Goal: Communication & Community: Answer question/provide support

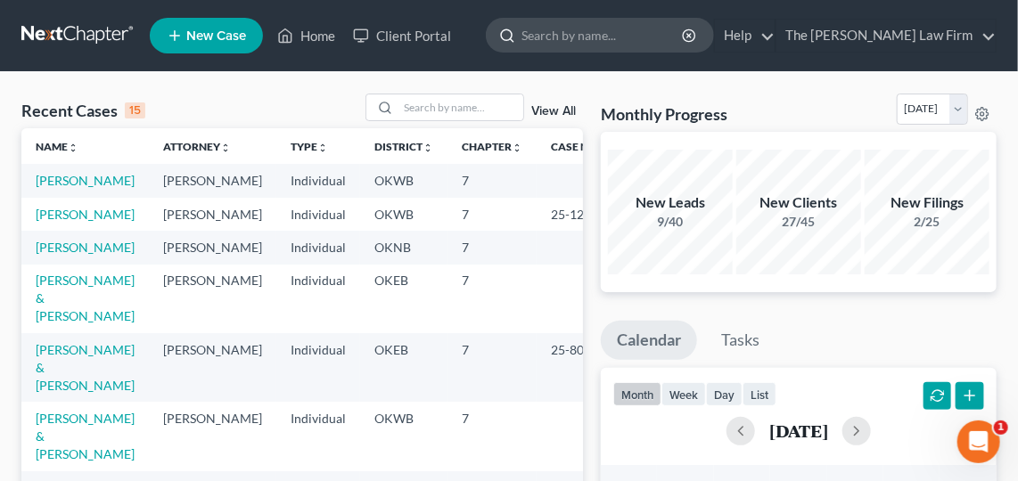
click at [596, 37] on input "search" at bounding box center [602, 35] width 163 height 33
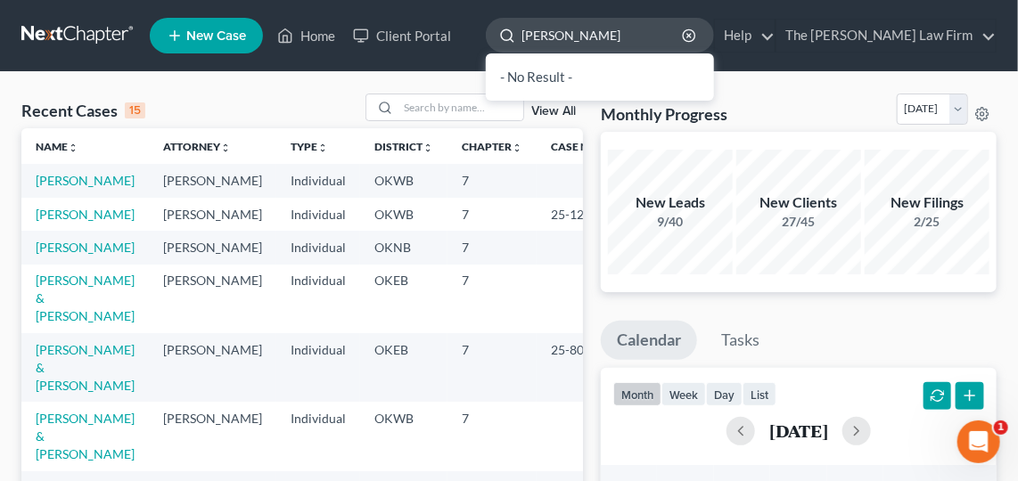
type input "[PERSON_NAME]"
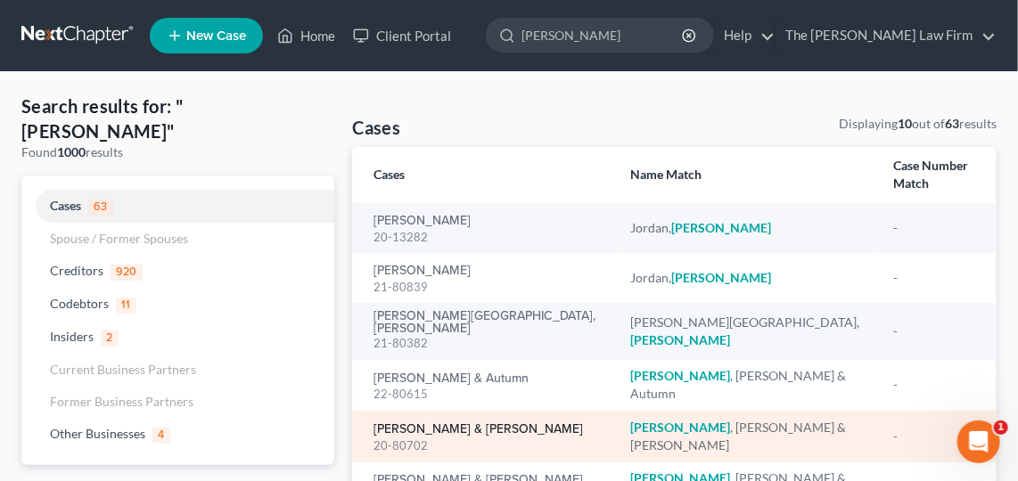
click at [425, 423] on link "[PERSON_NAME] & [PERSON_NAME]" at bounding box center [477, 429] width 209 height 12
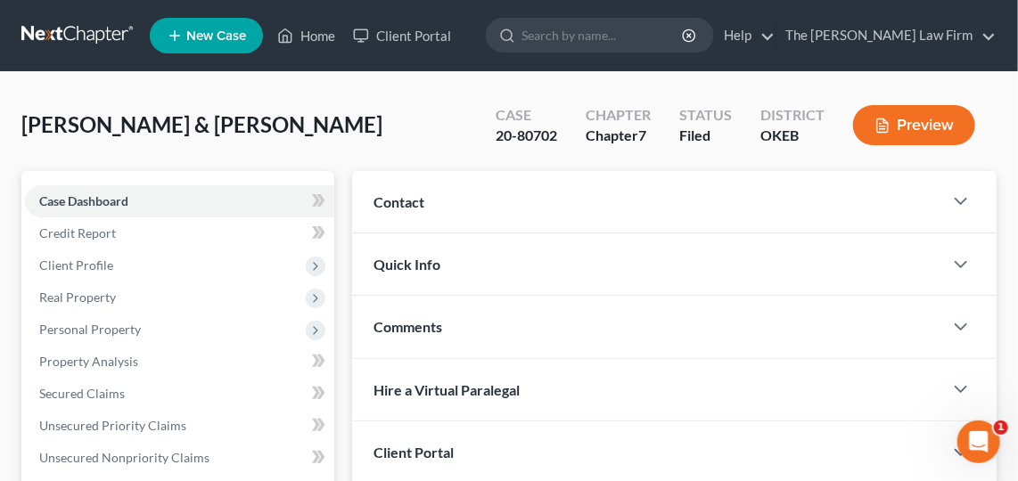
click at [425, 405] on div "Hire a Virtual Paralegal" at bounding box center [647, 390] width 591 height 62
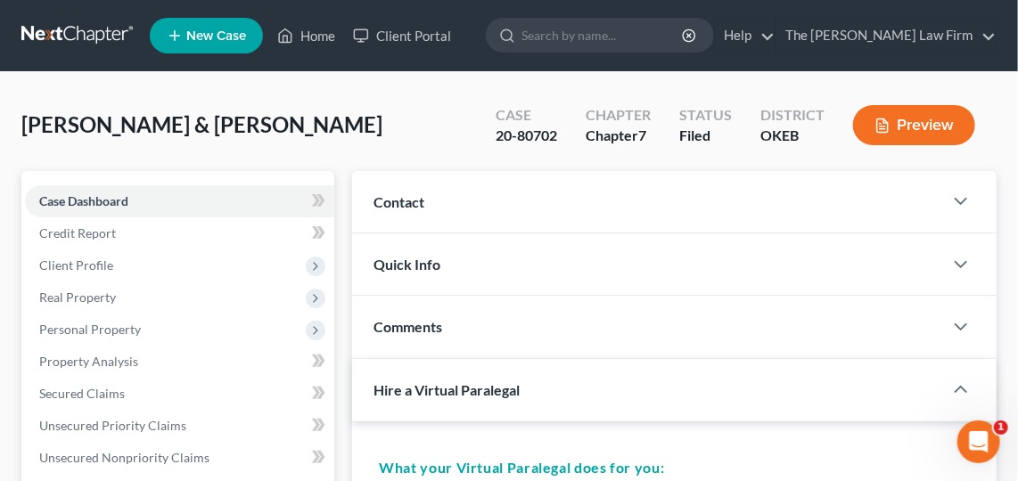
click at [464, 310] on div "Comments" at bounding box center [647, 327] width 591 height 62
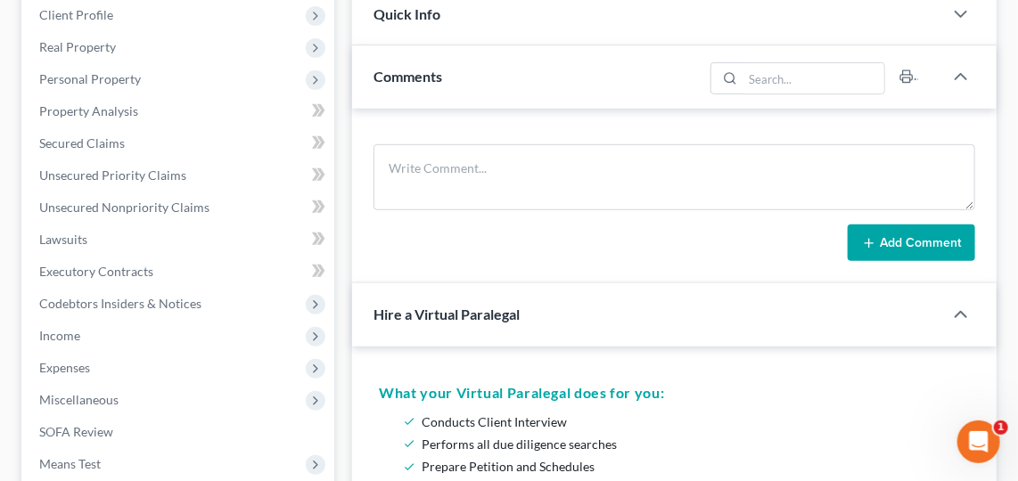
scroll to position [227, 0]
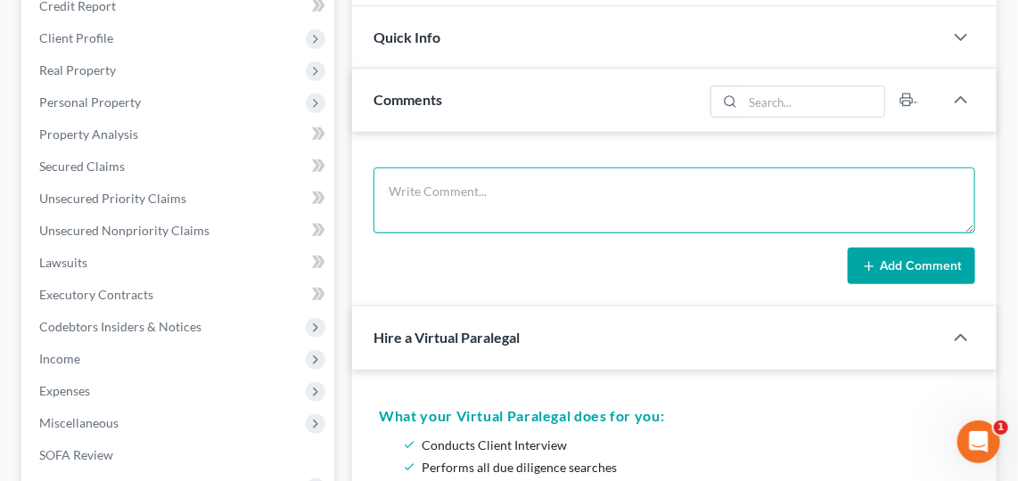
click at [574, 188] on textarea at bounding box center [674, 201] width 602 height 66
type textarea "c"
type textarea "Called regarding her car payemnetnosnonv"
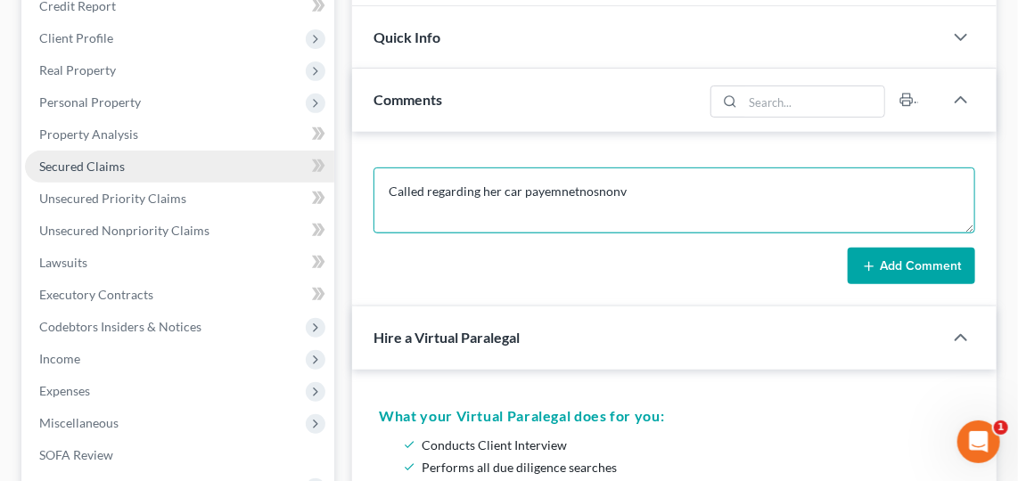
drag, startPoint x: 653, startPoint y: 184, endPoint x: 119, endPoint y: 177, distance: 534.9
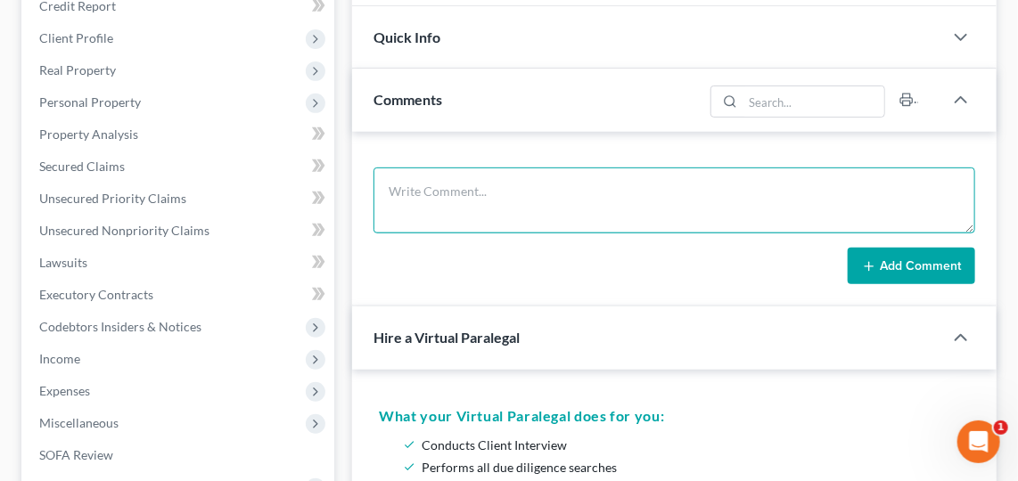
scroll to position [0, 0]
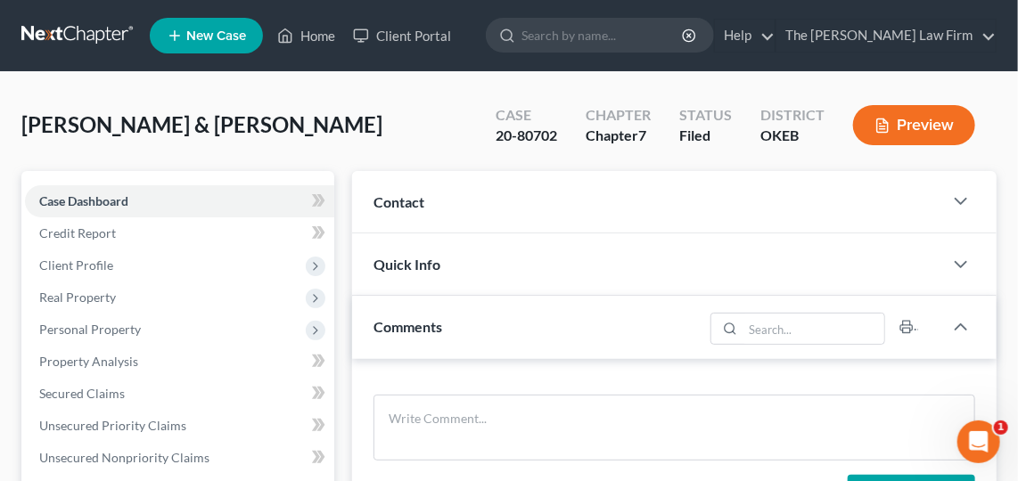
click at [611, 317] on div "Comments" at bounding box center [527, 327] width 351 height 62
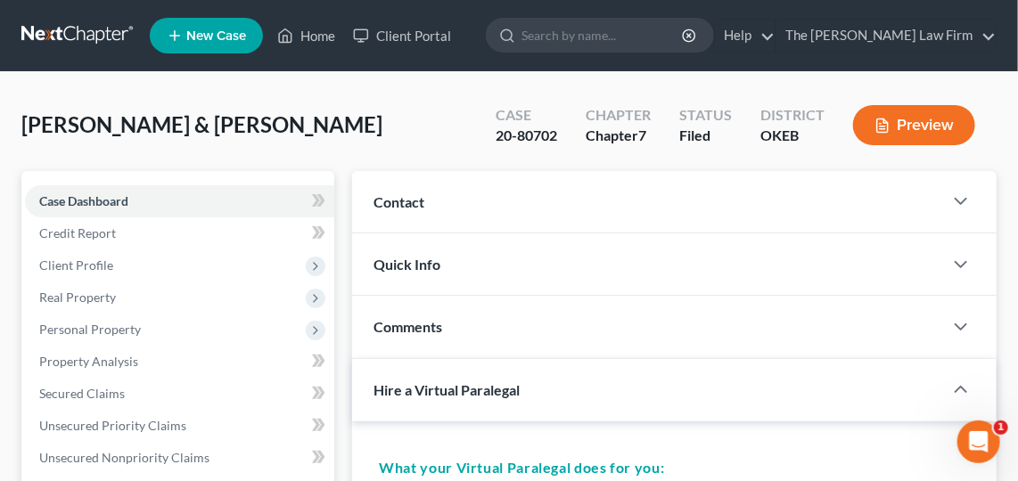
click at [694, 303] on div "Comments" at bounding box center [647, 327] width 591 height 62
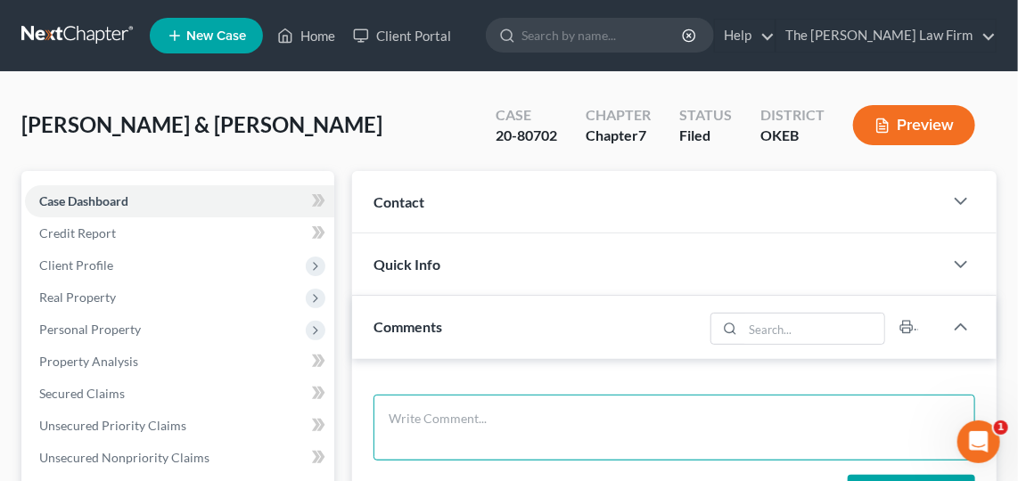
click at [415, 431] on textarea at bounding box center [674, 428] width 602 height 66
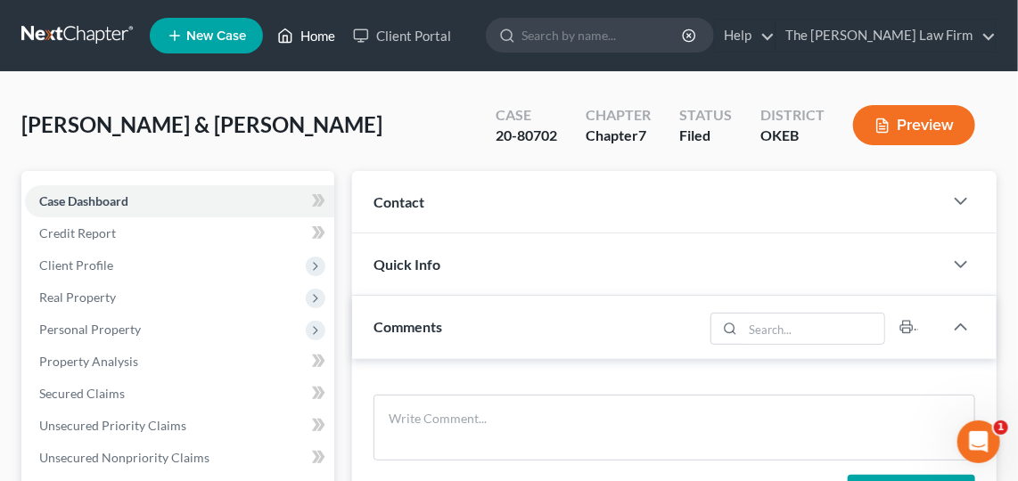
click at [324, 37] on link "Home" at bounding box center [306, 36] width 76 height 32
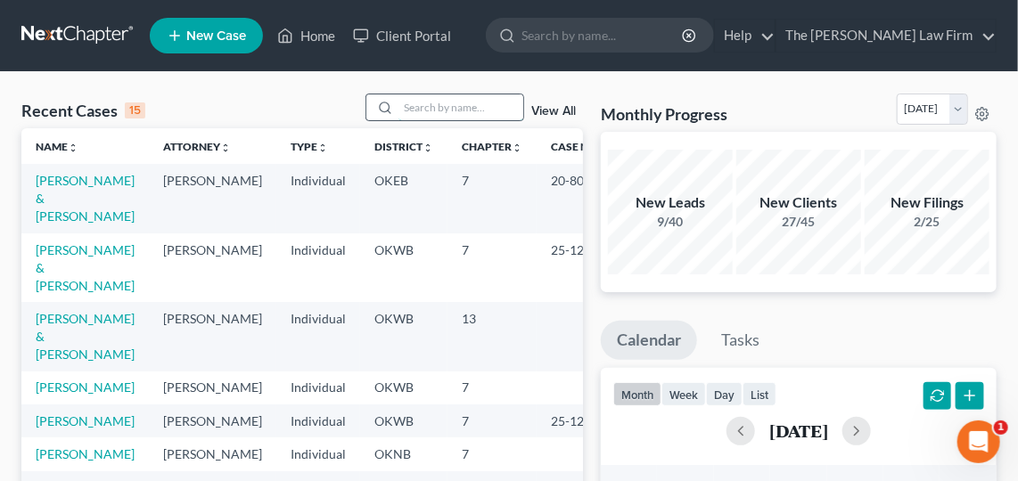
click at [453, 103] on input "search" at bounding box center [460, 107] width 125 height 26
click at [62, 191] on link "[PERSON_NAME] & [PERSON_NAME]" at bounding box center [85, 198] width 99 height 51
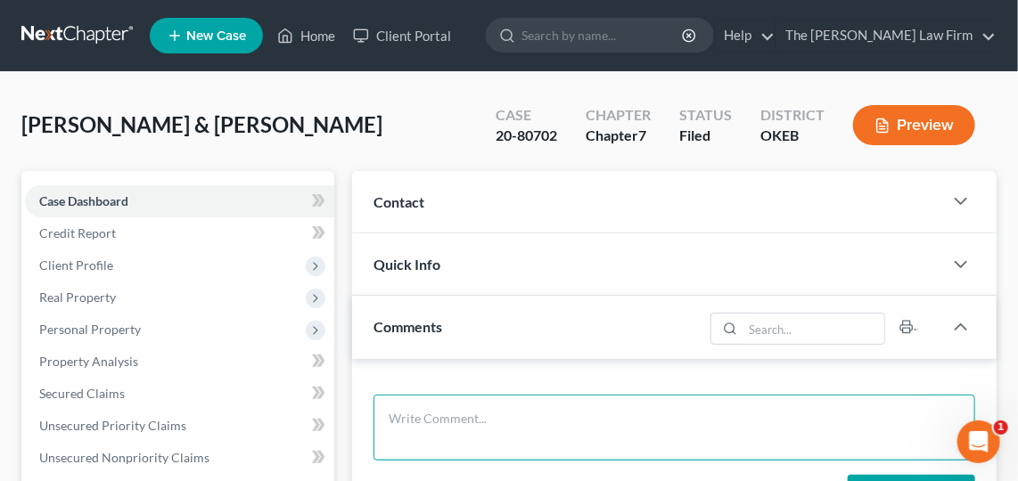
click at [436, 401] on textarea at bounding box center [674, 428] width 602 height 66
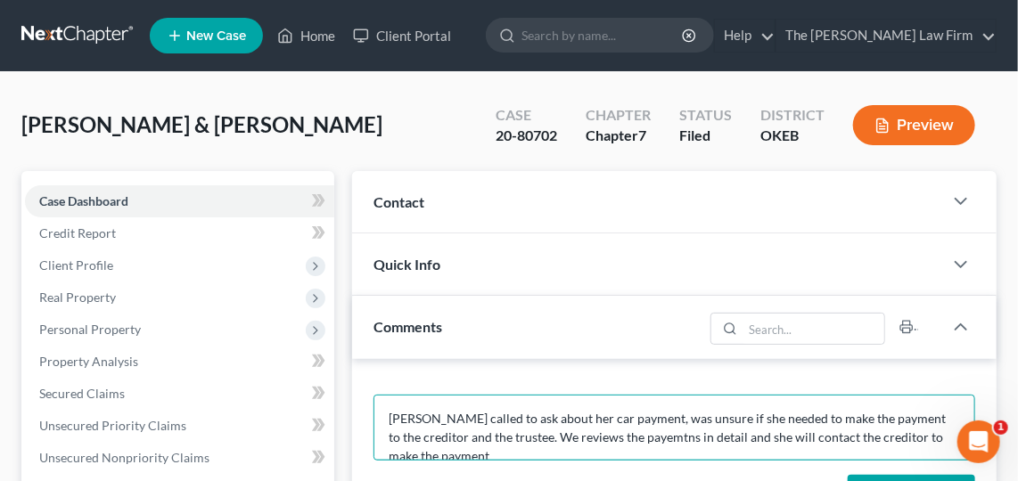
scroll to position [4, 0]
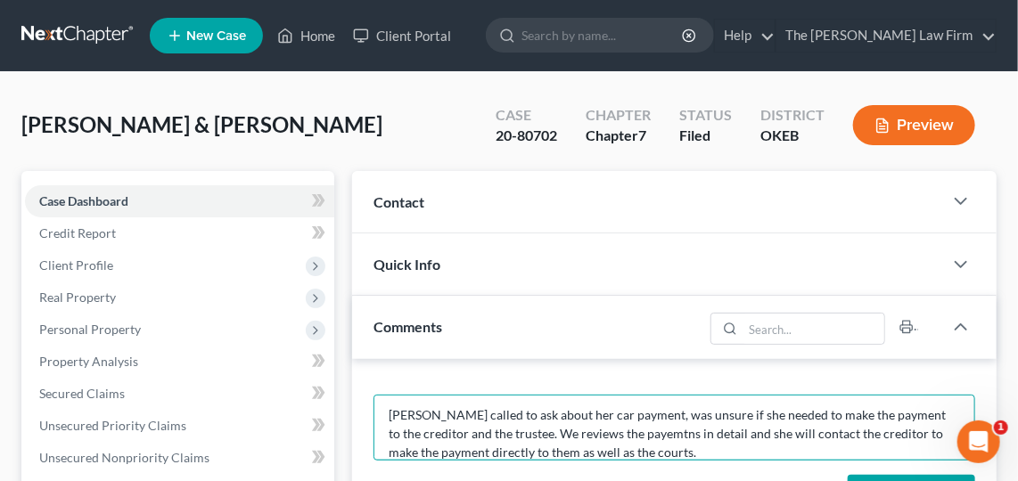
click at [591, 441] on textarea "[PERSON_NAME] called to ask about her car payment, was unsure if she needed to …" at bounding box center [674, 428] width 602 height 66
click at [620, 416] on textarea "[PERSON_NAME] called to ask about her car payment, was unsure if she needed to …" at bounding box center [674, 428] width 602 height 66
click at [457, 431] on textarea "[PERSON_NAME] called to ask about her car payment, and was unsure if she needed…" at bounding box center [674, 428] width 602 height 66
click at [618, 434] on textarea "[PERSON_NAME] called to ask about her car payment, and was unsure if she needed…" at bounding box center [674, 428] width 602 height 66
click at [602, 431] on textarea "[PERSON_NAME] called to ask about her car payment, and was unsure if she needed…" at bounding box center [674, 428] width 602 height 66
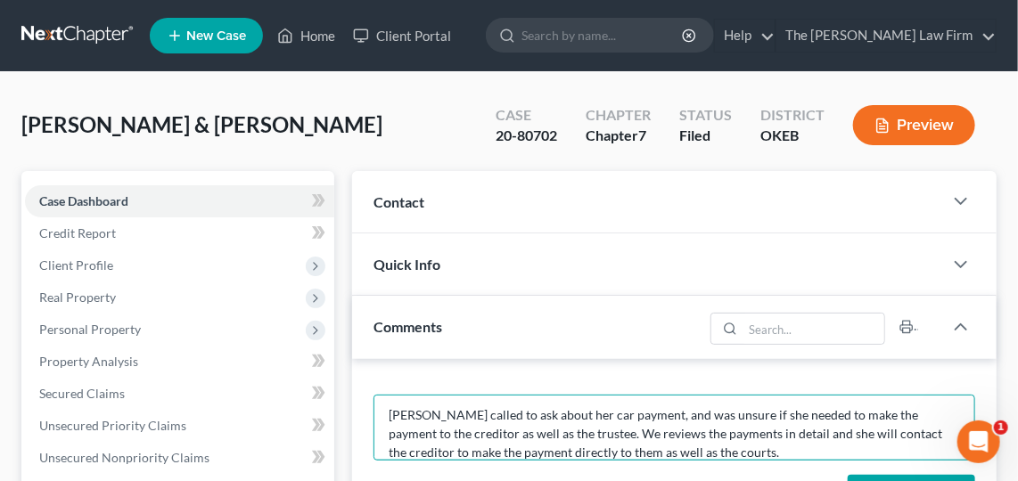
paste textarea "the payments in detail, and she will contact the creditor to make the payment d…"
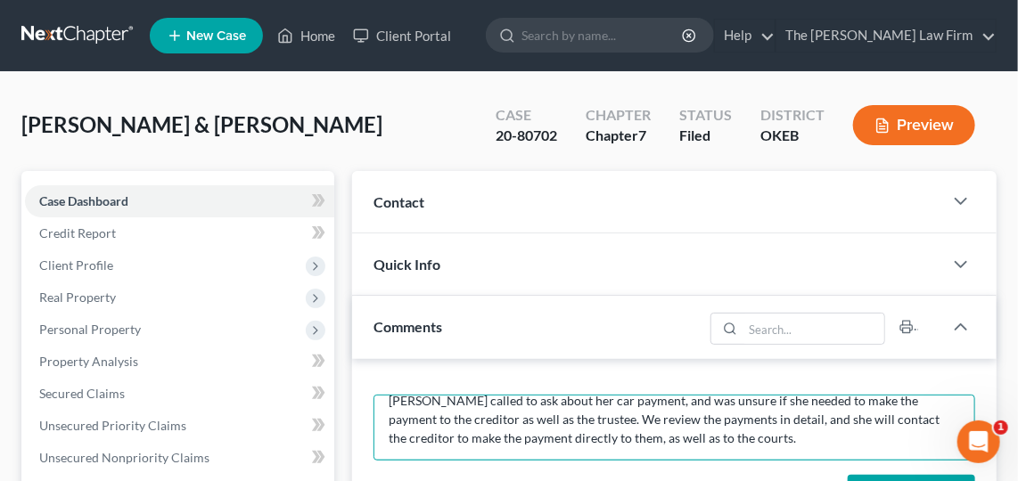
scroll to position [161, 0]
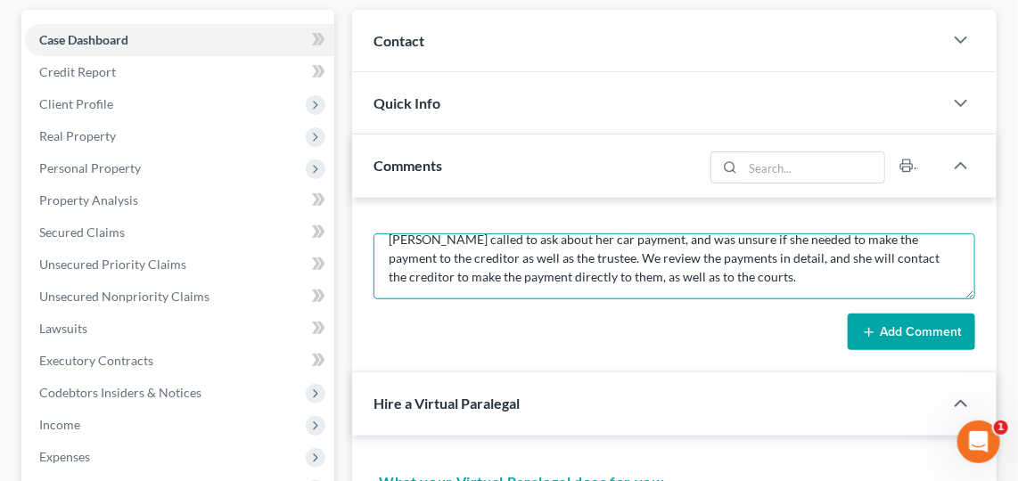
type textarea "[PERSON_NAME] called to ask about her car payment, and was unsure if she needed…"
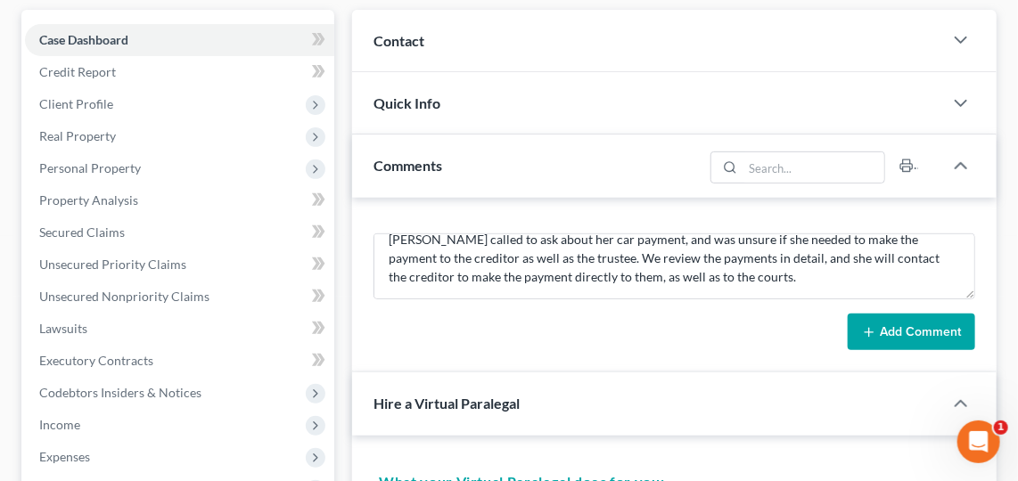
click at [923, 324] on button "Add Comment" at bounding box center [911, 332] width 127 height 37
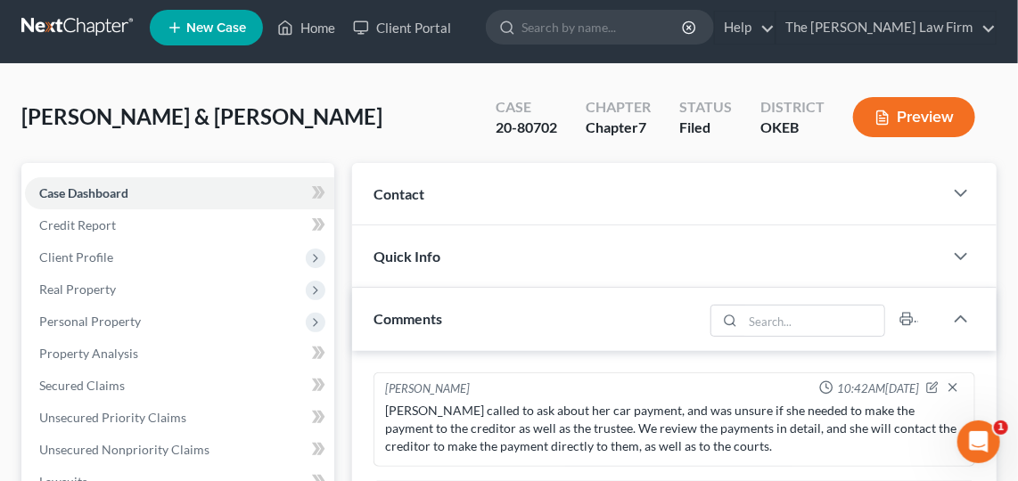
scroll to position [0, 0]
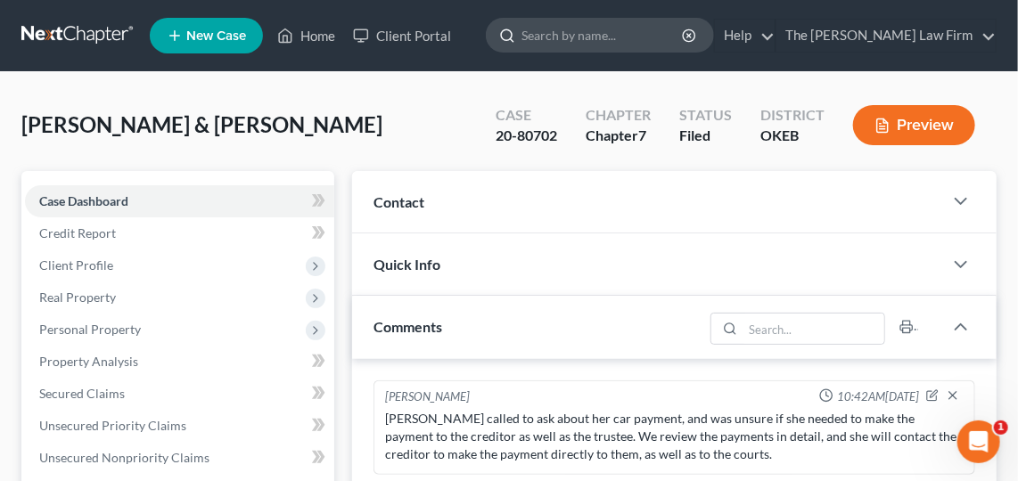
click at [685, 34] on input "search" at bounding box center [602, 35] width 163 height 33
type input "S"
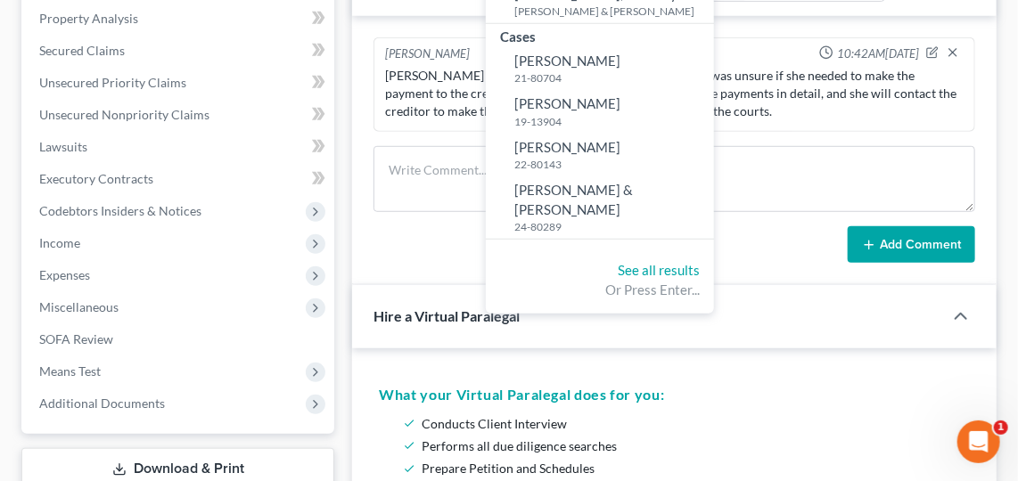
scroll to position [352, 0]
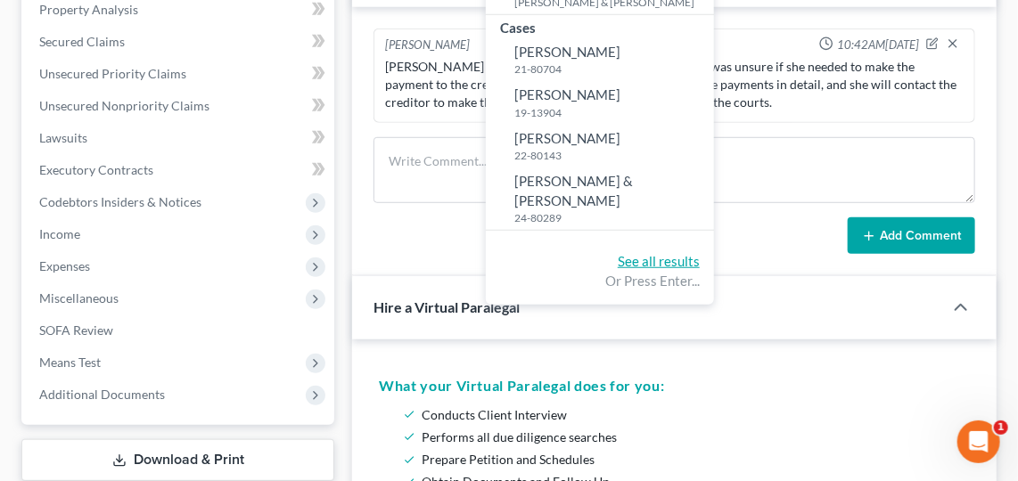
type input "[PERSON_NAME]"
click at [700, 253] on link "See all results" at bounding box center [659, 261] width 82 height 16
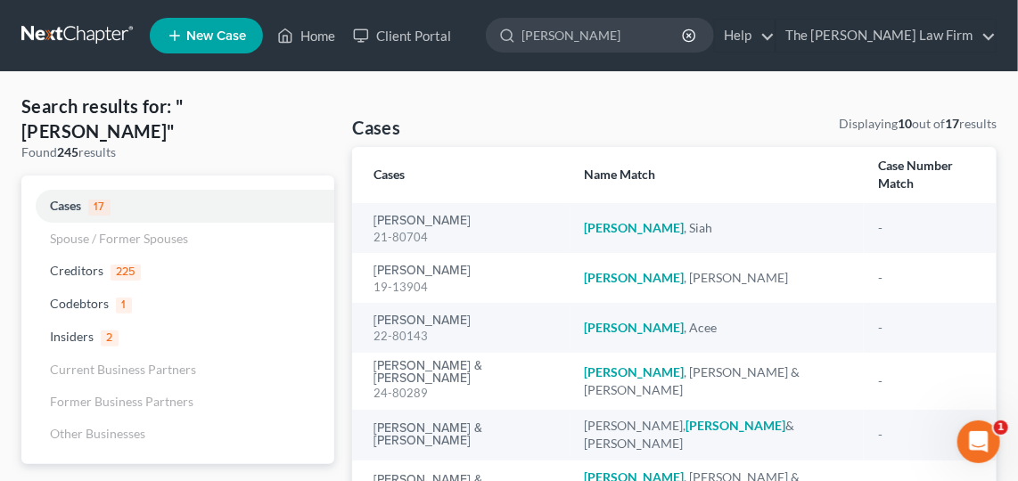
select select "1"
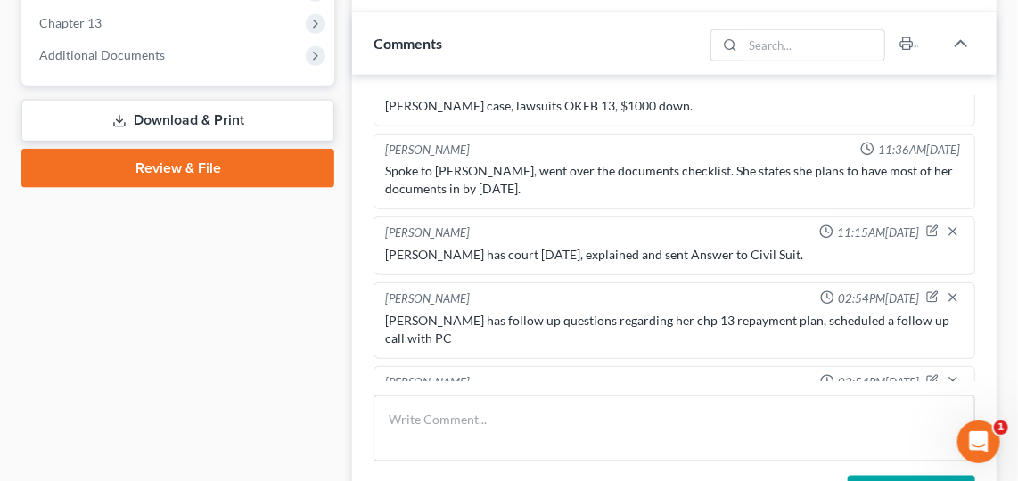
scroll to position [718, 0]
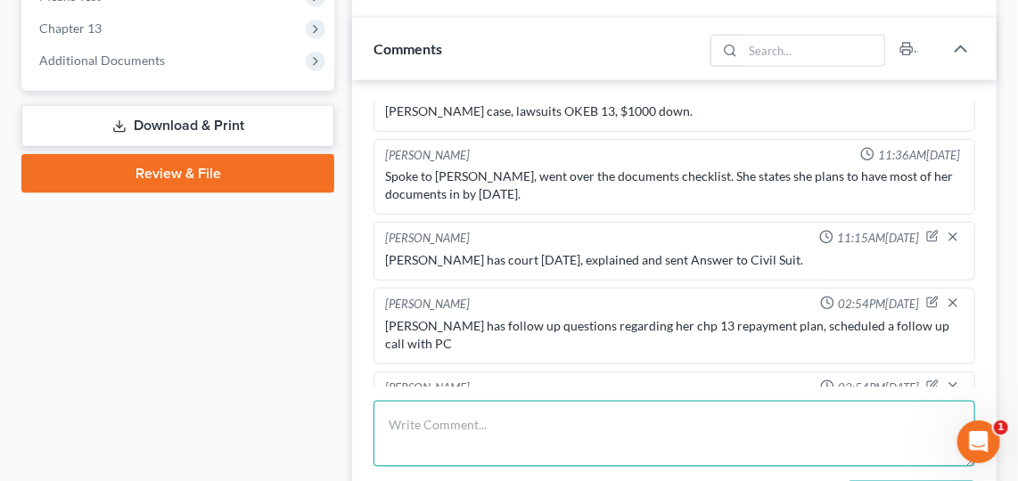
click at [522, 406] on textarea at bounding box center [674, 434] width 602 height 66
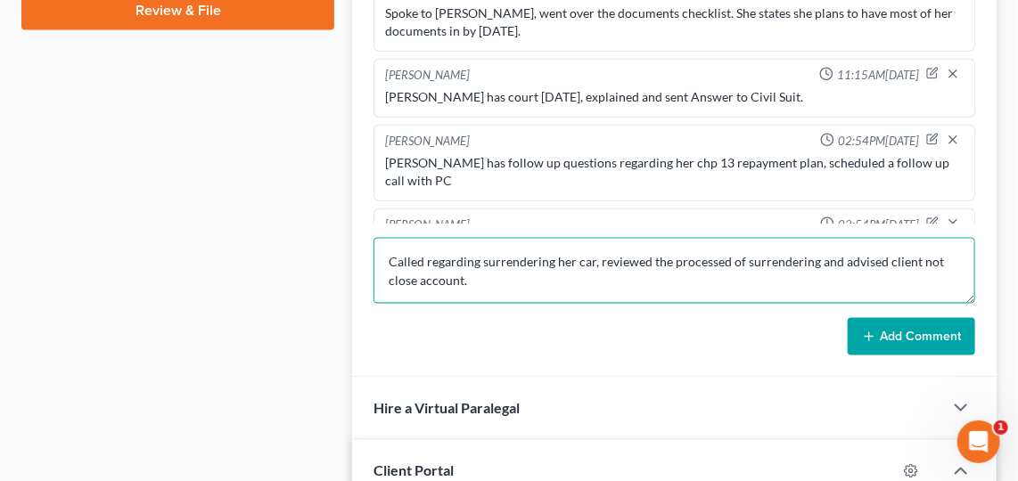
scroll to position [1043, 0]
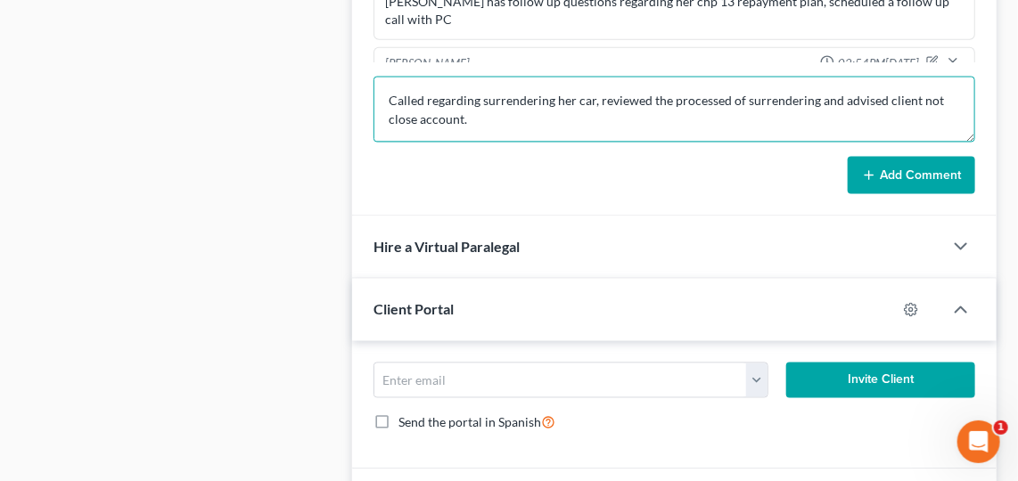
type textarea "Called regarding surrendering her car, reviewed the processed of surrendering a…"
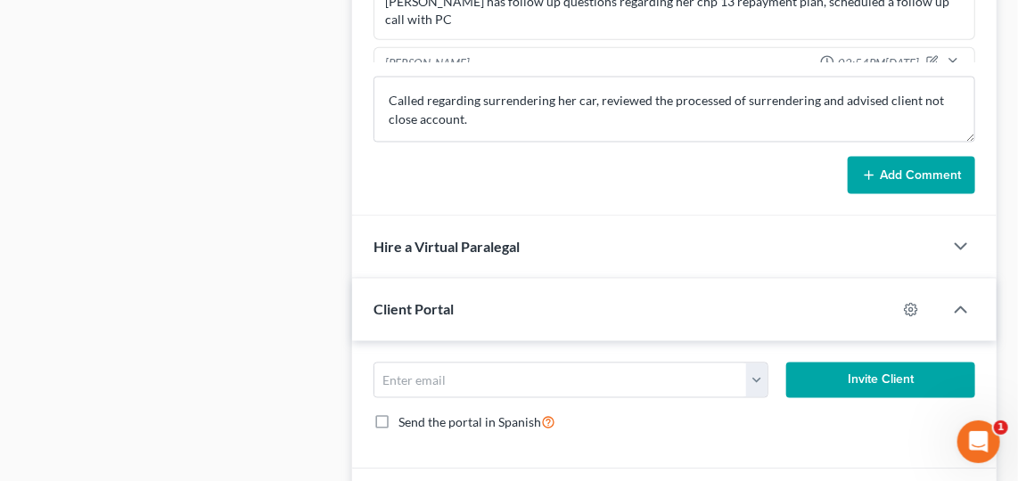
click at [877, 173] on button "Add Comment" at bounding box center [911, 175] width 127 height 37
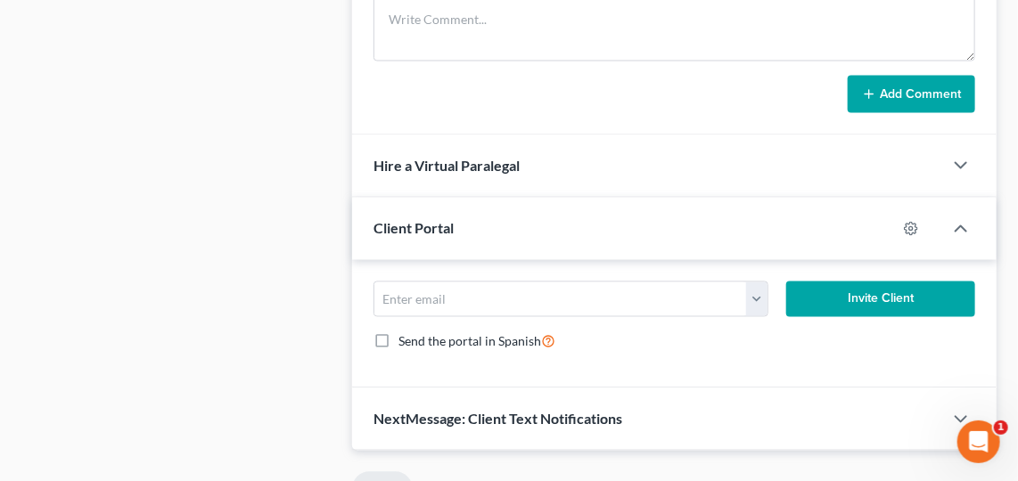
scroll to position [718, 0]
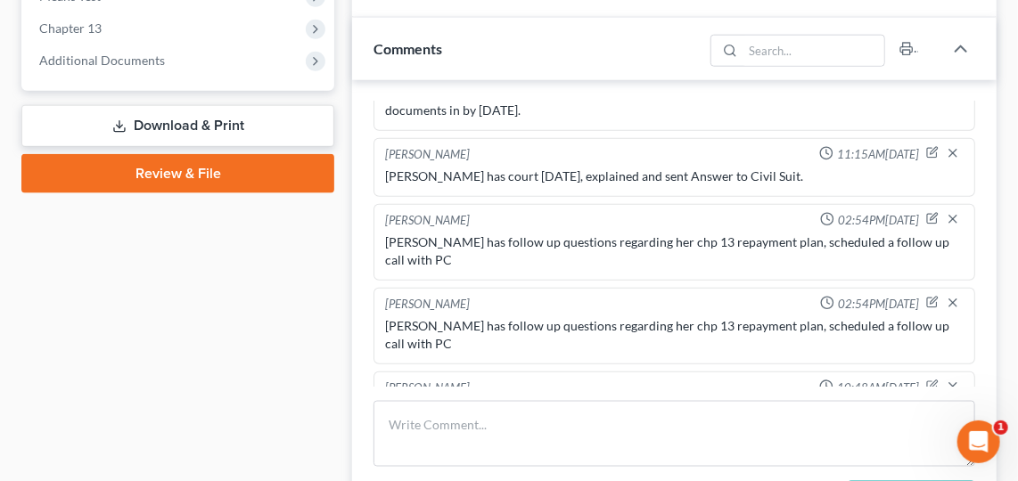
click at [85, 279] on div "Case Dashboard Payments Invoices Payments Payments Credit Report Client Profile" at bounding box center [177, 472] width 331 height 2039
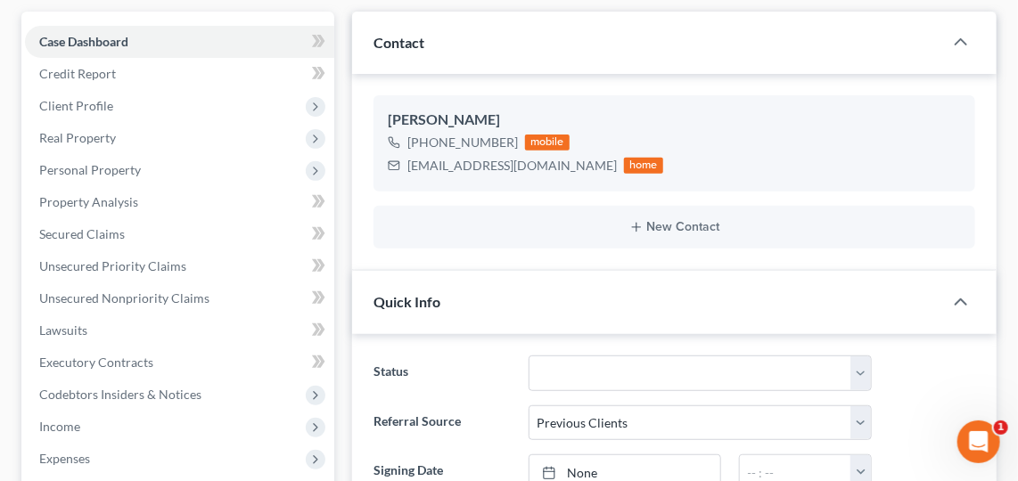
scroll to position [0, 0]
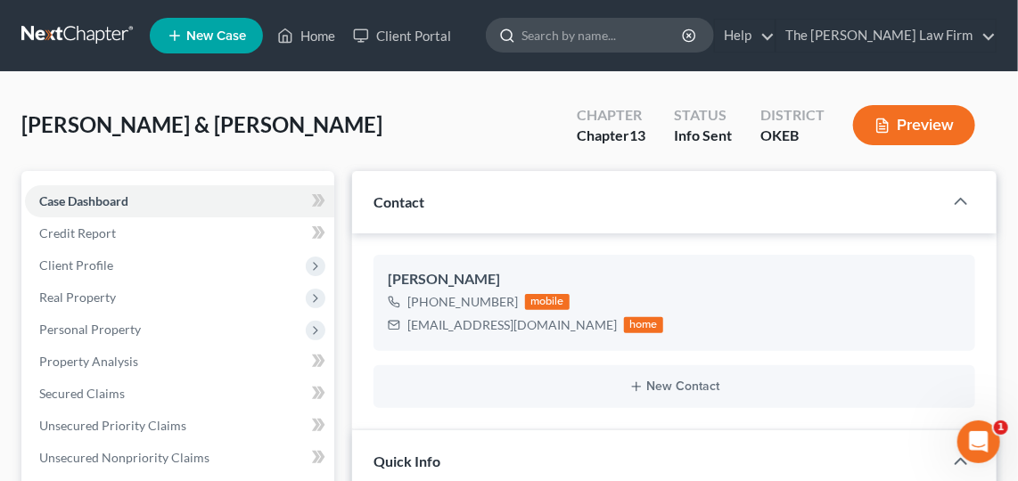
click at [664, 29] on input "search" at bounding box center [602, 35] width 163 height 33
type input "h"
type input "m"
type input "[PERSON_NAME]"
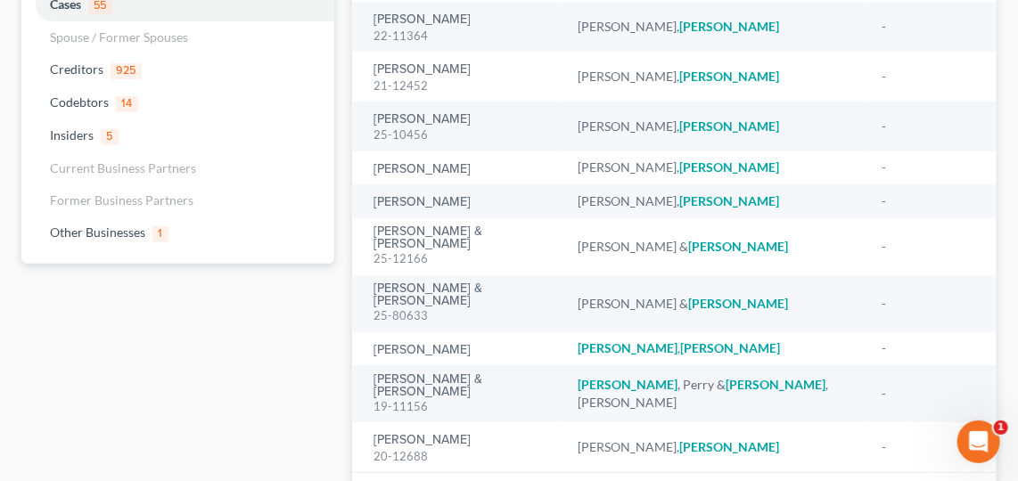
scroll to position [202, 0]
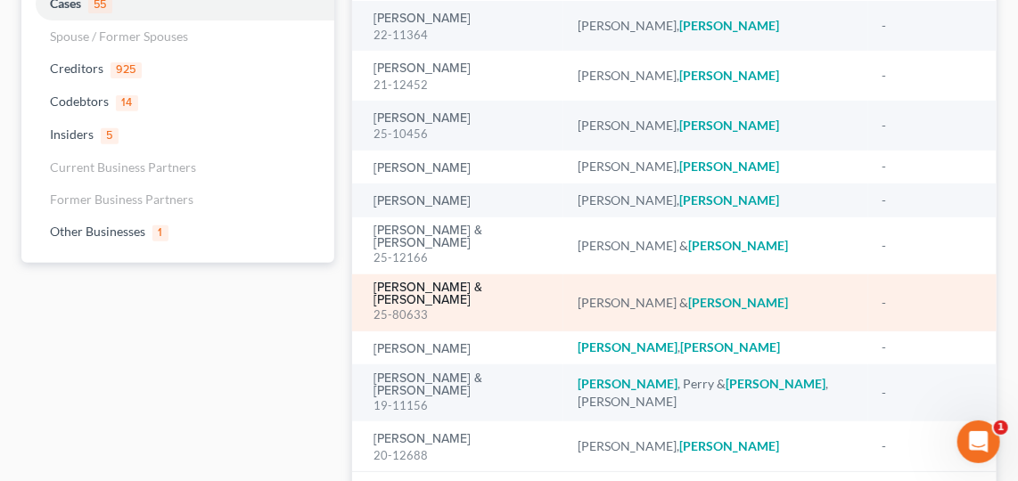
click at [391, 282] on link "[PERSON_NAME] & [PERSON_NAME]" at bounding box center [461, 294] width 176 height 25
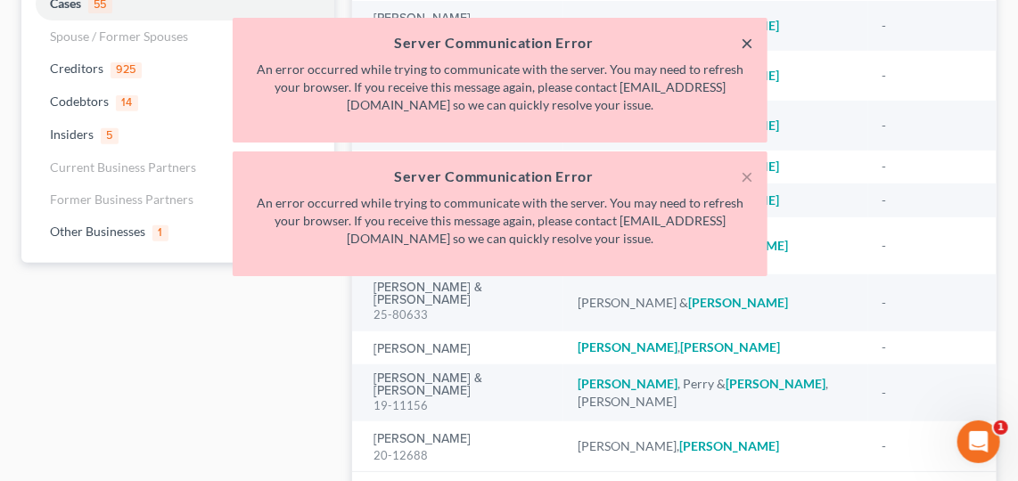
click at [745, 44] on button "×" at bounding box center [747, 42] width 12 height 21
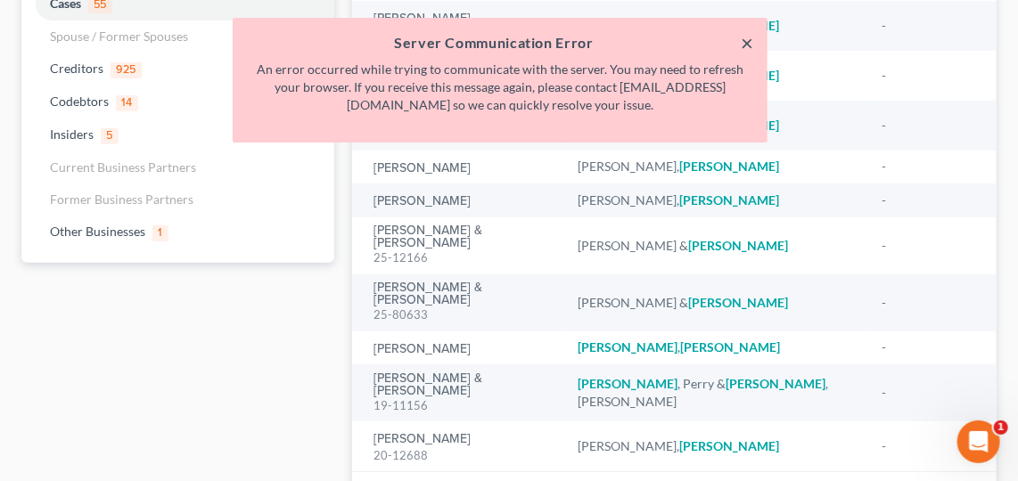
click at [747, 44] on button "×" at bounding box center [747, 42] width 12 height 21
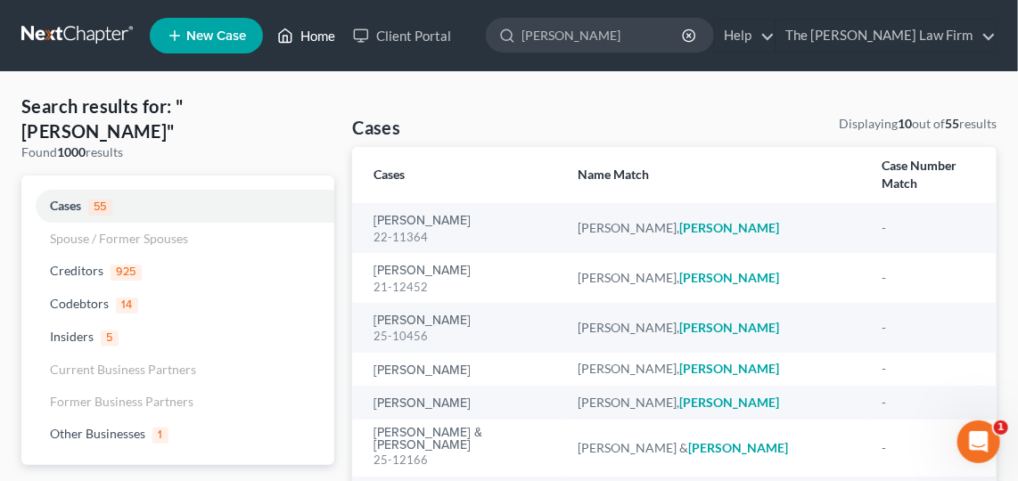
click at [316, 32] on link "Home" at bounding box center [306, 36] width 76 height 32
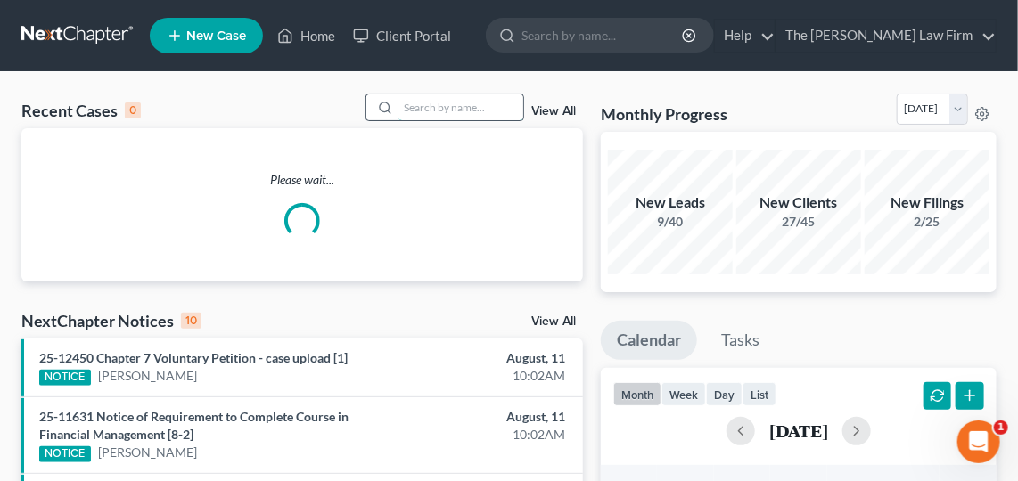
click at [462, 105] on input "search" at bounding box center [460, 107] width 125 height 26
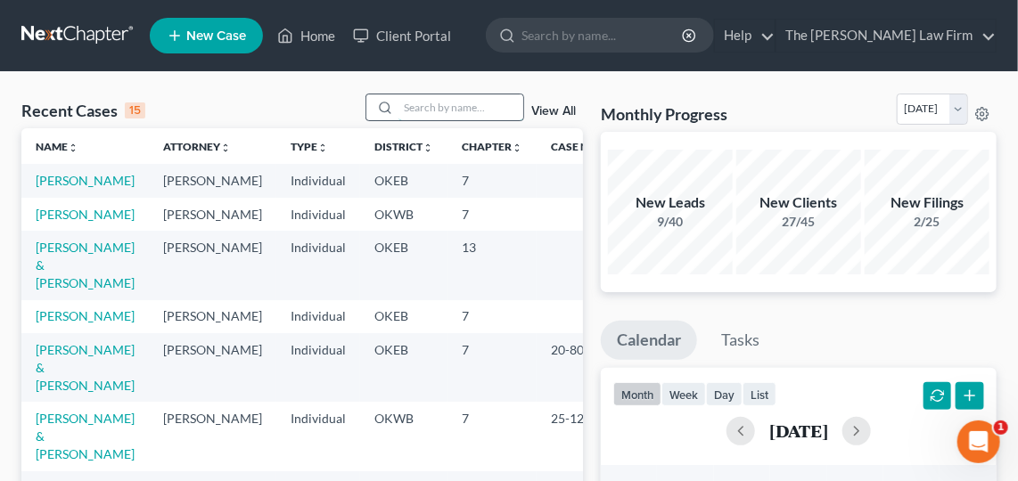
type input "h"
type input "e"
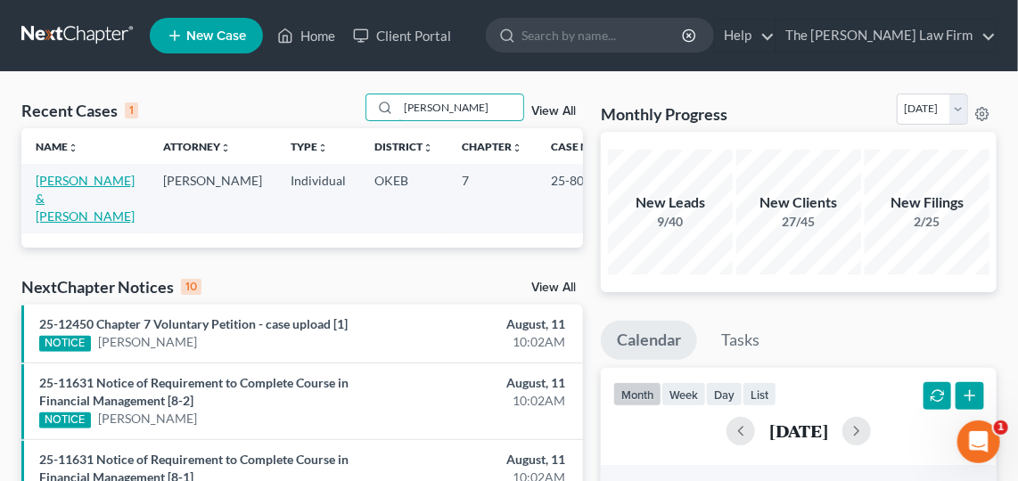
type input "[PERSON_NAME]"
click at [90, 179] on link "[PERSON_NAME] & [PERSON_NAME]" at bounding box center [85, 198] width 99 height 51
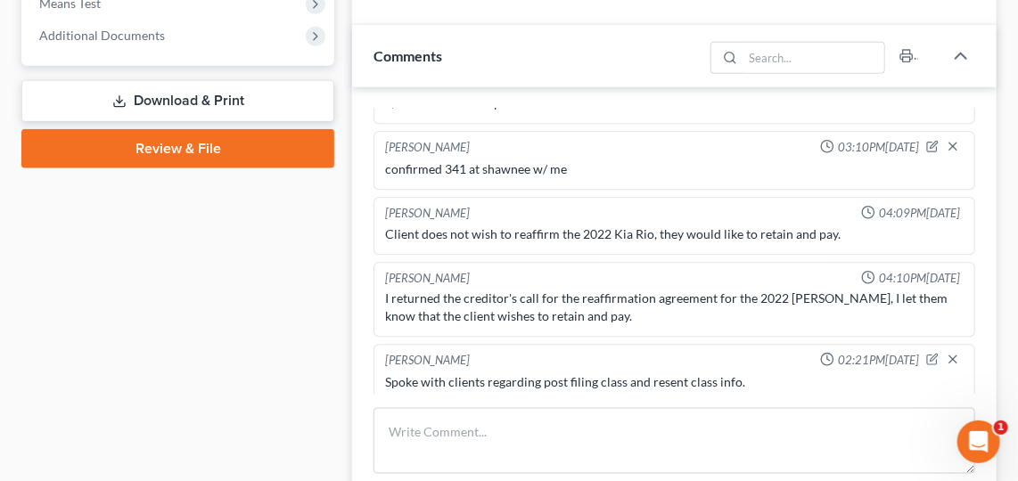
scroll to position [717, 0]
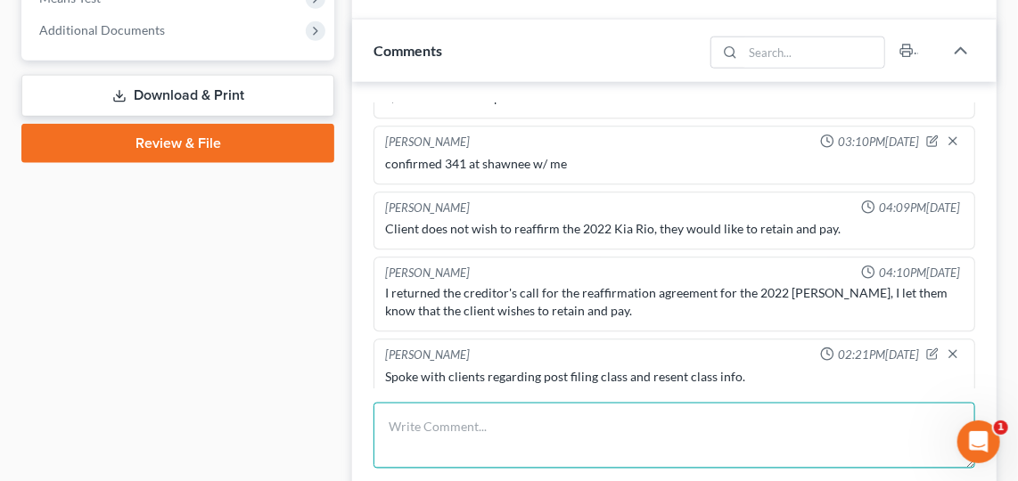
click at [550, 422] on textarea at bounding box center [674, 436] width 602 height 66
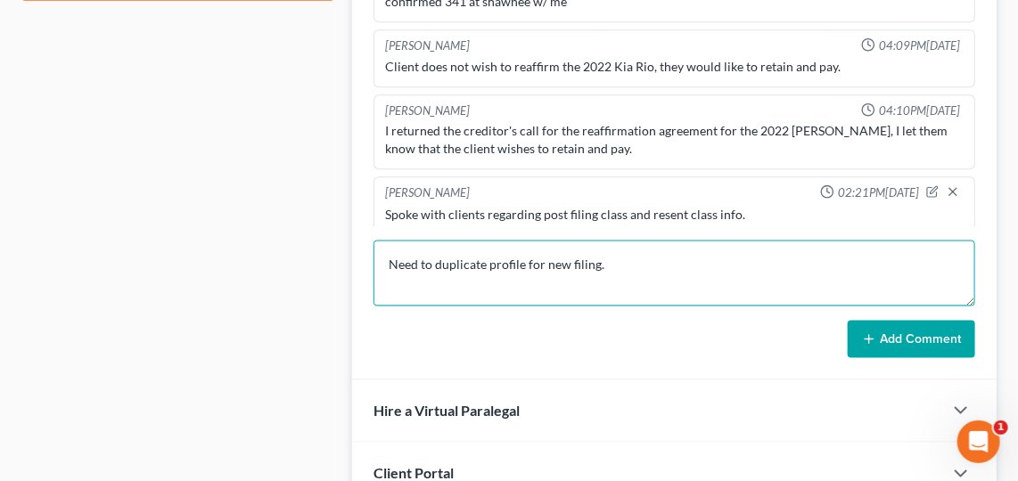
scroll to position [889, 0]
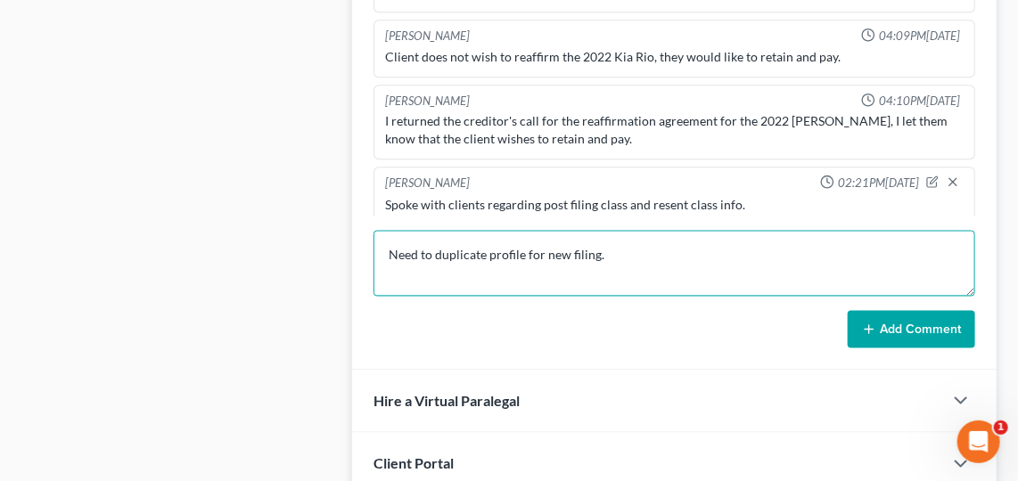
type textarea "Need to duplicate profile for new filing."
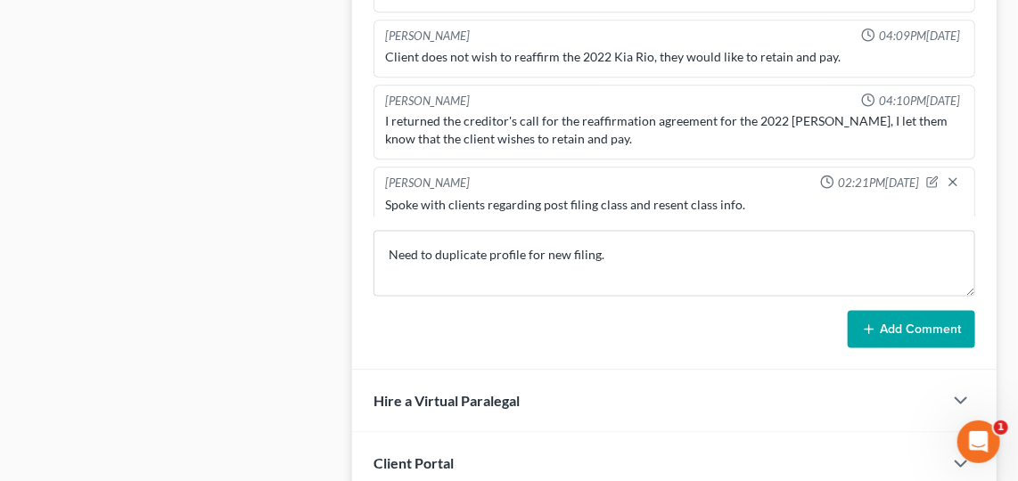
click at [935, 326] on button "Add Comment" at bounding box center [911, 329] width 127 height 37
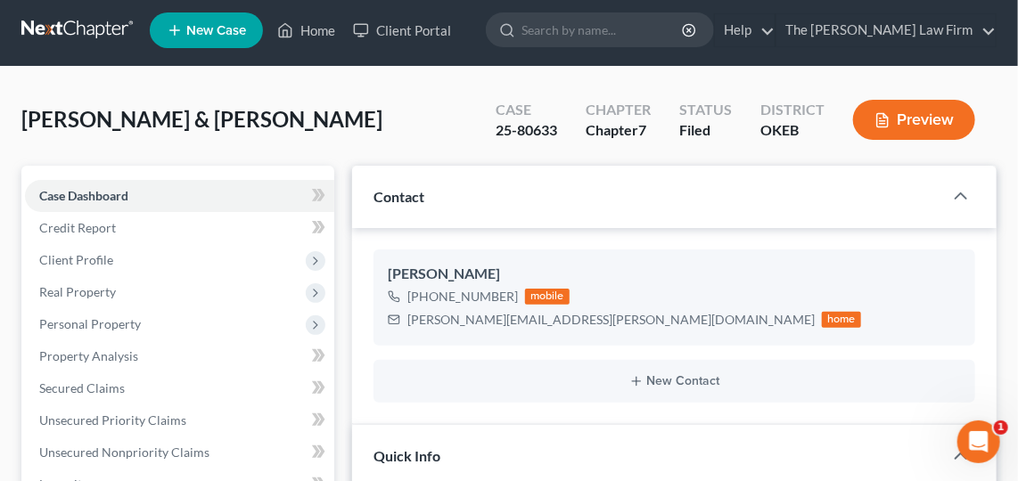
scroll to position [0, 0]
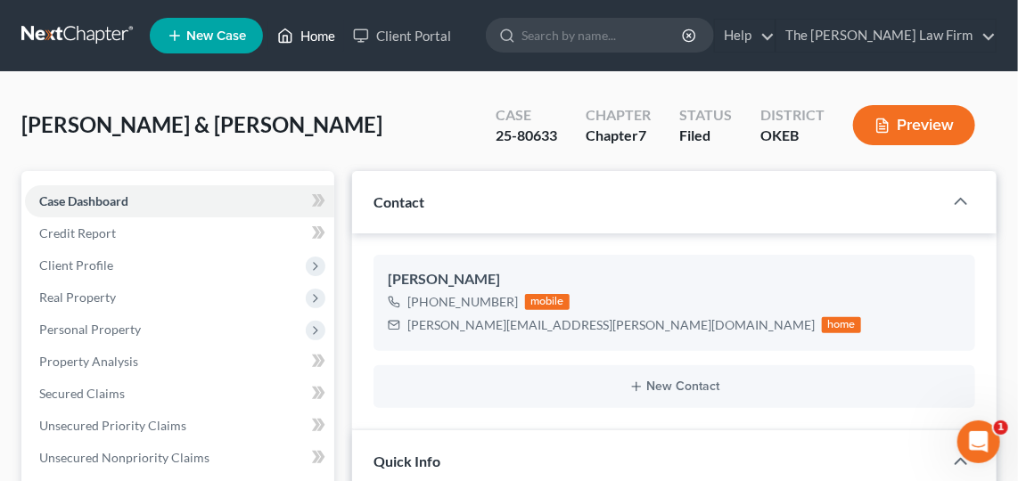
click at [287, 27] on icon at bounding box center [285, 35] width 16 height 21
